Goal: Find specific page/section: Find specific page/section

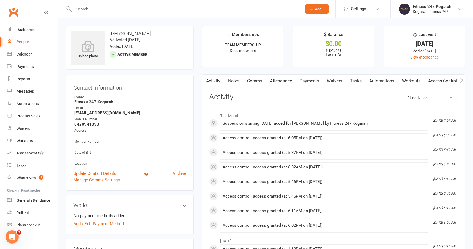
click at [91, 11] on input "text" at bounding box center [185, 9] width 226 height 8
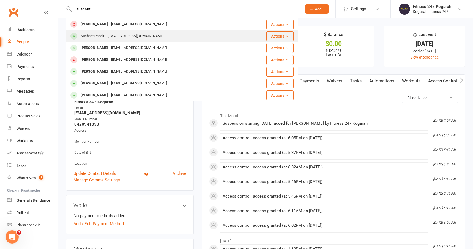
type input "sushant"
click at [114, 35] on div "[EMAIL_ADDRESS][DOMAIN_NAME]" at bounding box center [135, 36] width 59 height 8
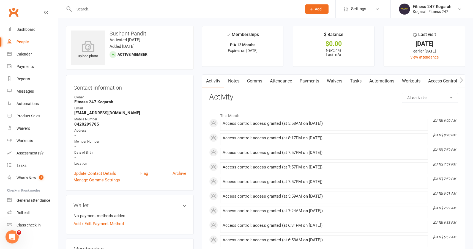
click at [443, 80] on link "Access Control" at bounding box center [442, 81] width 37 height 13
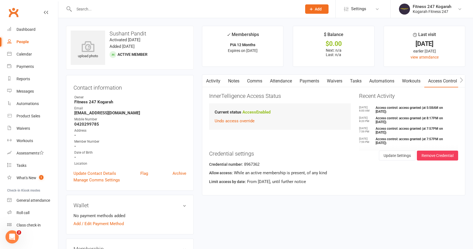
click at [427, 59] on li "Last visit [DATE] earlier [DATE] view attendance" at bounding box center [424, 46] width 82 height 41
click at [424, 58] on link "view attendance" at bounding box center [424, 57] width 28 height 4
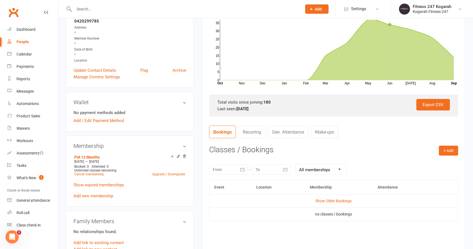
scroll to position [120, 0]
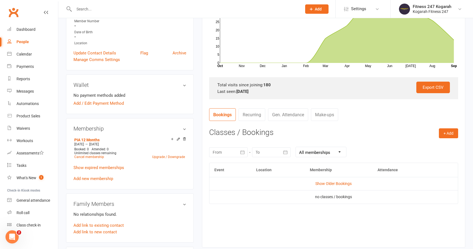
click at [286, 115] on link "Gen. Attendance" at bounding box center [288, 114] width 40 height 13
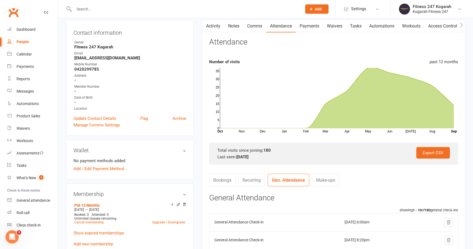
scroll to position [0, 0]
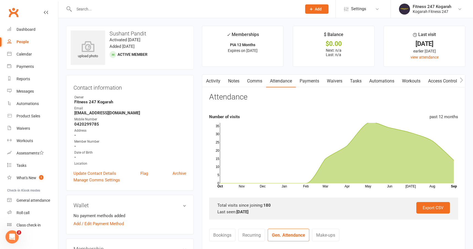
click at [443, 82] on link "Access Control" at bounding box center [442, 81] width 37 height 13
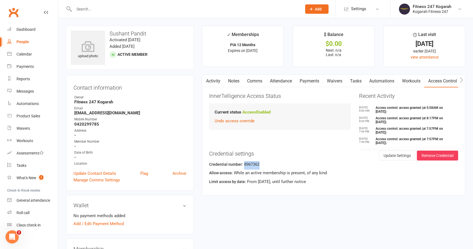
drag, startPoint x: 263, startPoint y: 167, endPoint x: 243, endPoint y: 165, distance: 20.4
click at [243, 165] on div "Credential number: 8967362" at bounding box center [333, 165] width 249 height 9
copy div "8967362"
click at [286, 81] on link "Attendance" at bounding box center [281, 81] width 30 height 13
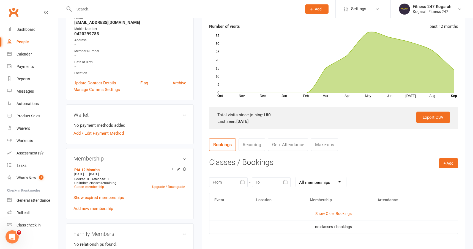
scroll to position [93, 0]
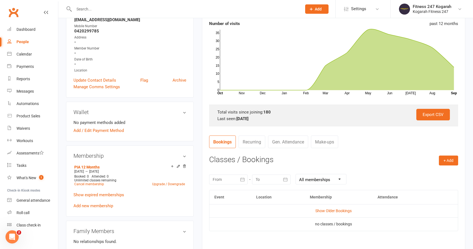
click at [284, 142] on link "Gen. Attendance" at bounding box center [288, 142] width 40 height 13
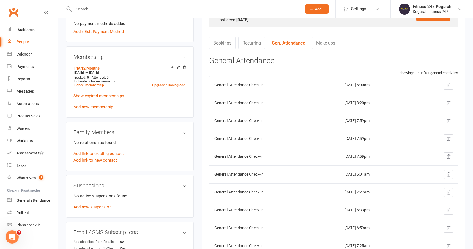
scroll to position [193, 0]
